Goal: Navigation & Orientation: Go to known website

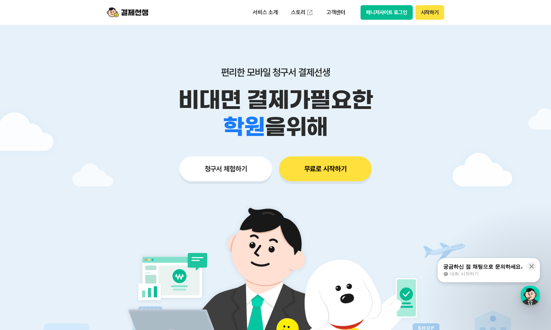
click at [374, 9] on button "매니저사이트 로그인" at bounding box center [387, 12] width 52 height 15
click at [401, 18] on button "매니저사이트 로그인" at bounding box center [387, 12] width 52 height 15
click at [380, 14] on button "매니저사이트 로그인" at bounding box center [387, 12] width 52 height 15
